Goal: Find specific page/section: Find specific page/section

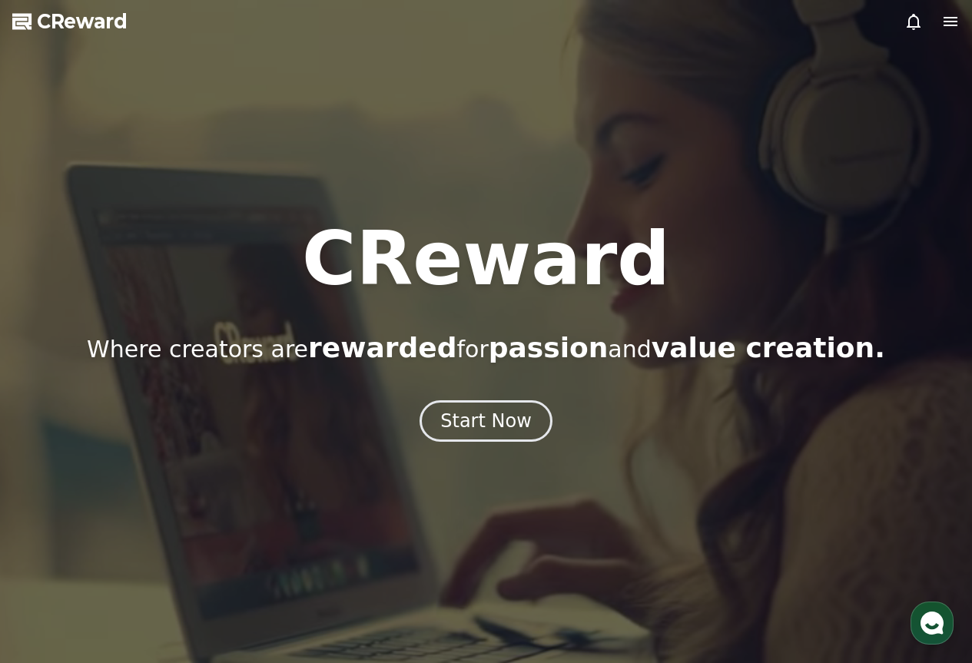
click at [913, 18] on icon at bounding box center [914, 21] width 18 height 18
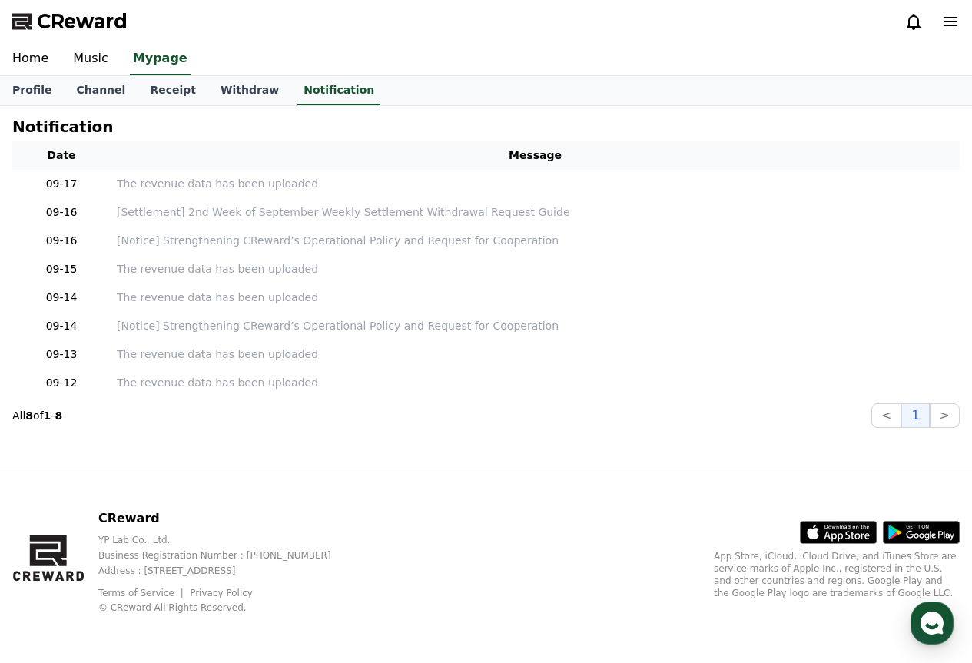
click at [912, 18] on icon at bounding box center [914, 21] width 18 height 18
click at [35, 51] on link "Home" at bounding box center [30, 59] width 61 height 32
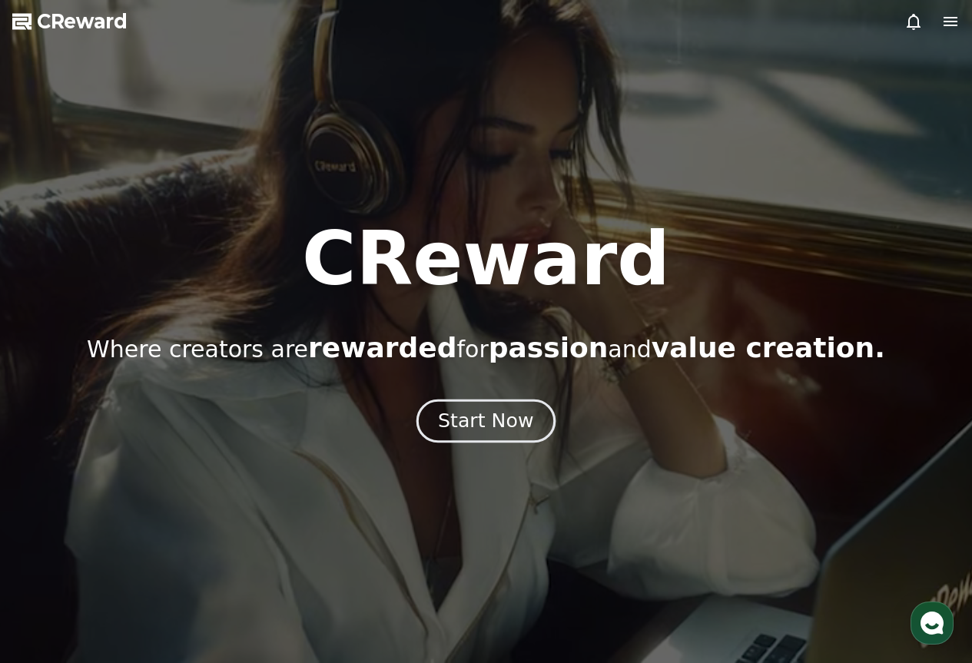
click at [445, 416] on div "Start Now" at bounding box center [485, 421] width 95 height 26
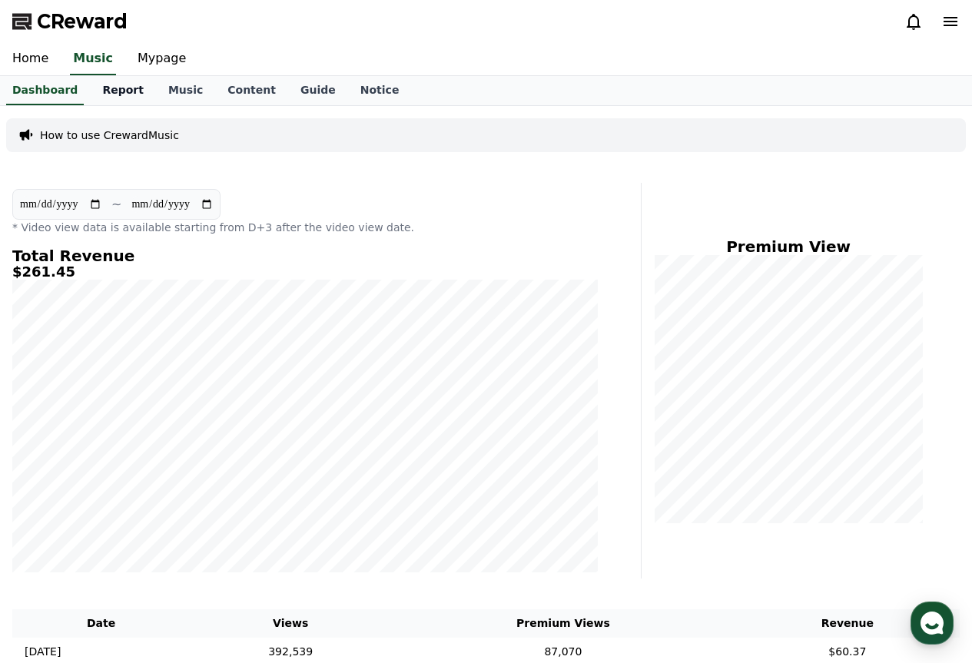
click at [106, 88] on link "Report" at bounding box center [123, 90] width 66 height 29
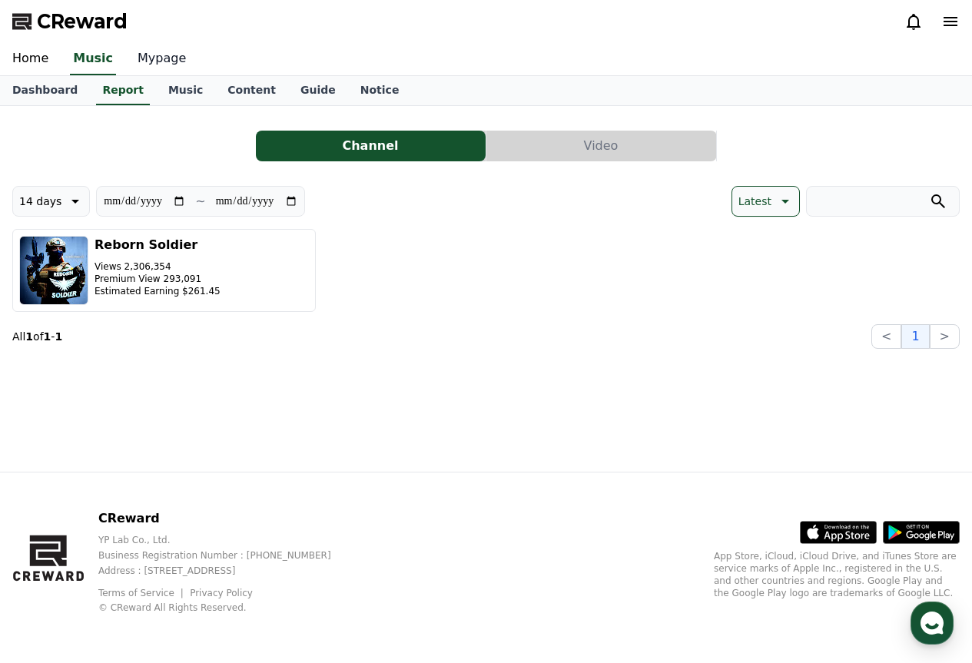
click at [144, 66] on link "Mypage" at bounding box center [161, 59] width 73 height 32
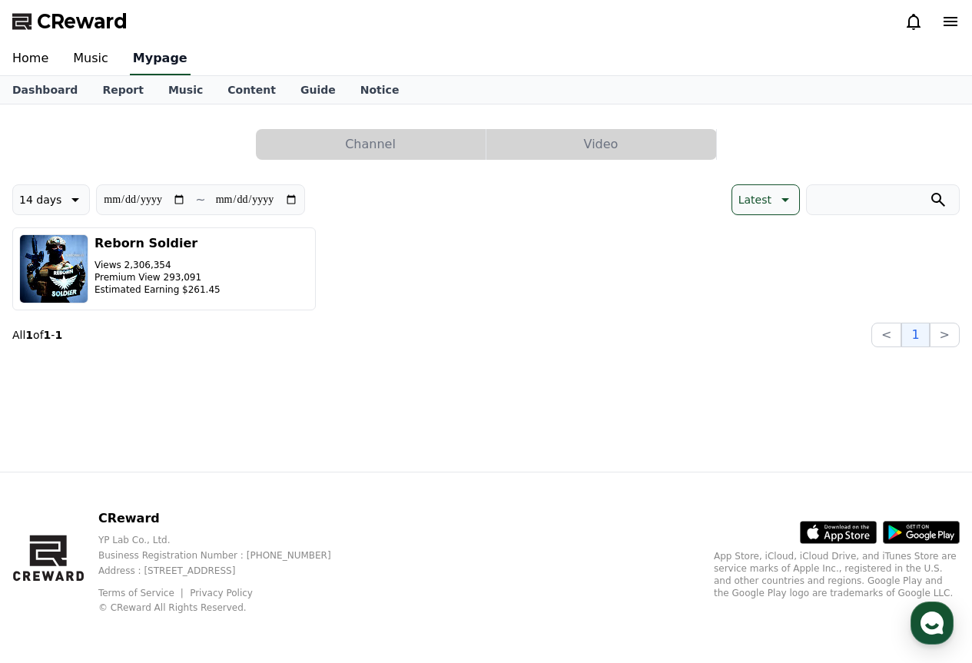
select select "**********"
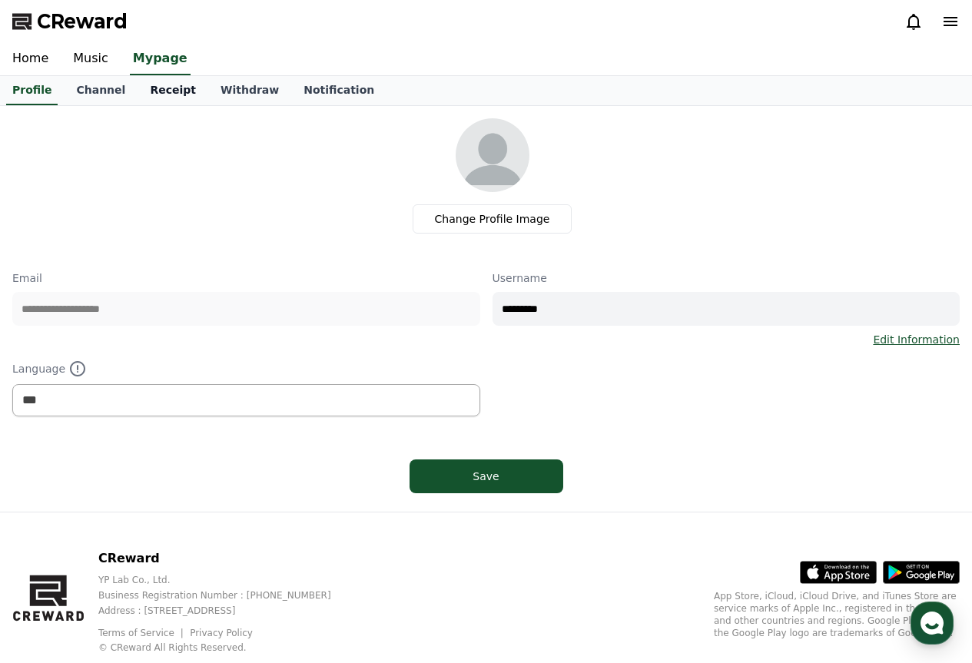
click at [169, 95] on link "Receipt" at bounding box center [173, 90] width 71 height 29
